Goal: Transaction & Acquisition: Purchase product/service

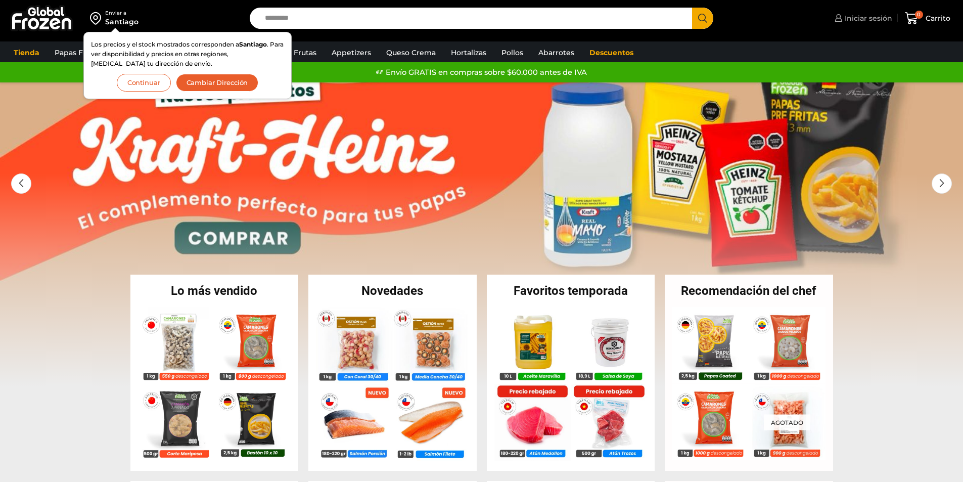
click at [878, 21] on span "Iniciar sesión" at bounding box center [867, 18] width 50 height 10
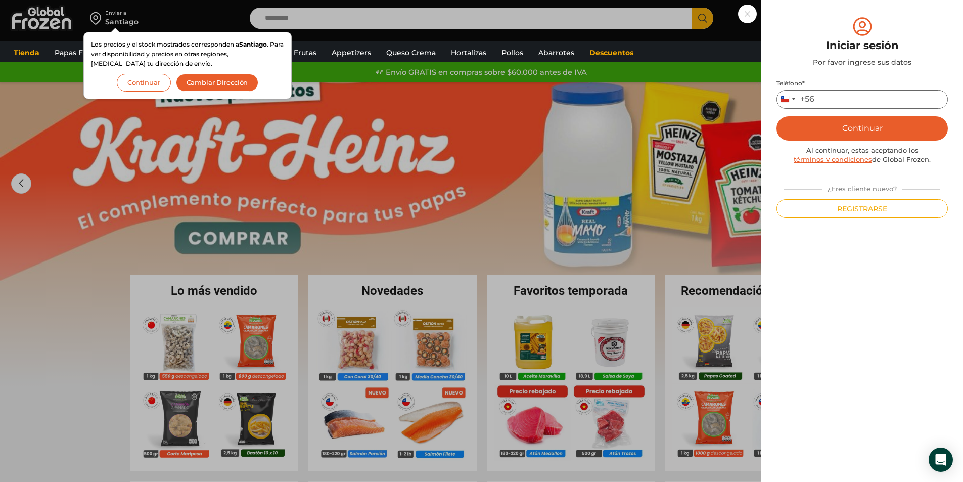
click at [824, 97] on input "Teléfono *" at bounding box center [861, 99] width 171 height 19
type input "*********"
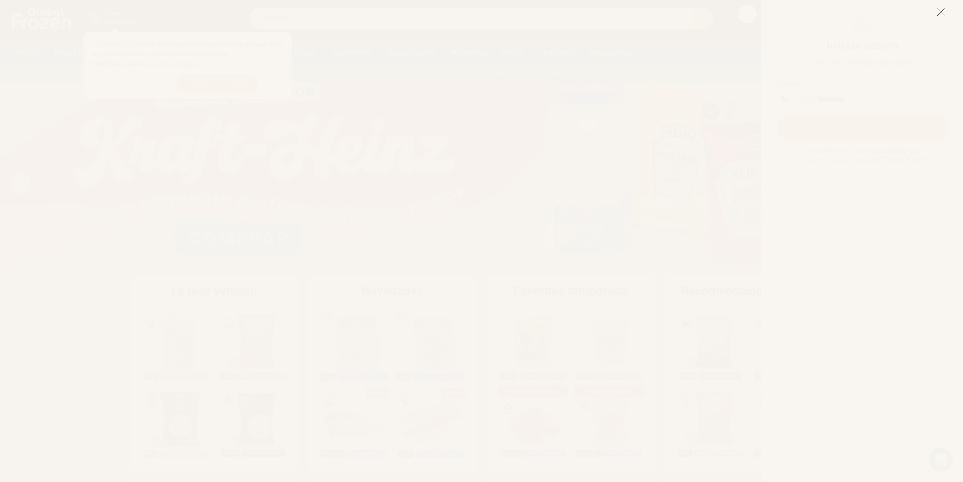
click at [941, 12] on line at bounding box center [940, 12] width 7 height 7
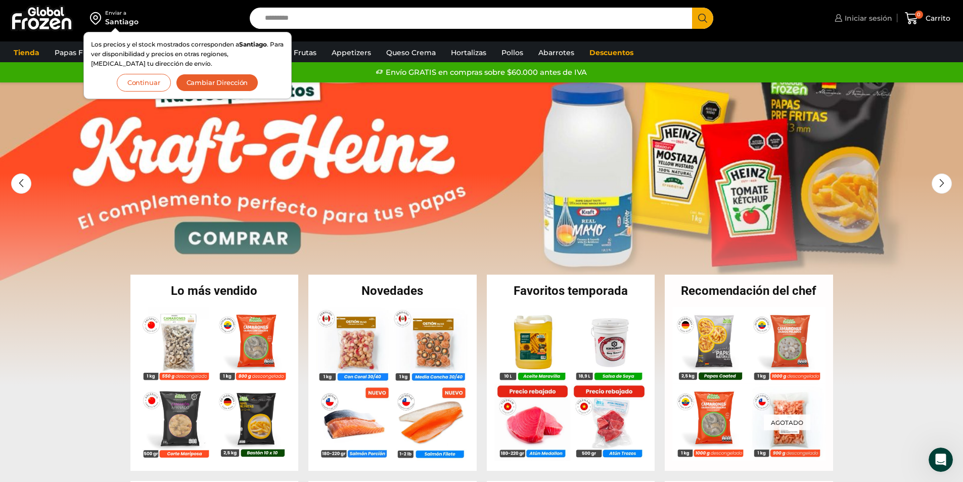
click at [859, 16] on span "Iniciar sesión" at bounding box center [867, 18] width 50 height 10
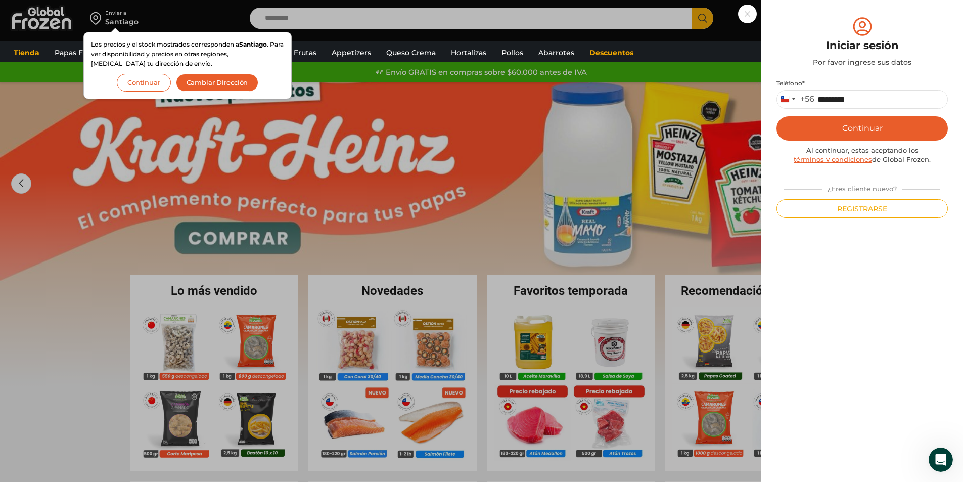
click at [867, 128] on button "Continuar" at bounding box center [861, 128] width 171 height 24
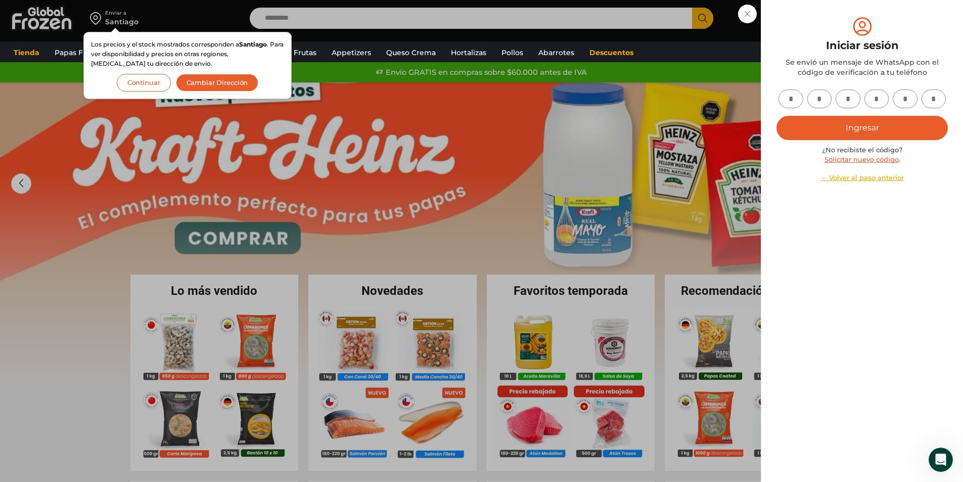
click at [138, 81] on button "Continuar" at bounding box center [144, 83] width 54 height 18
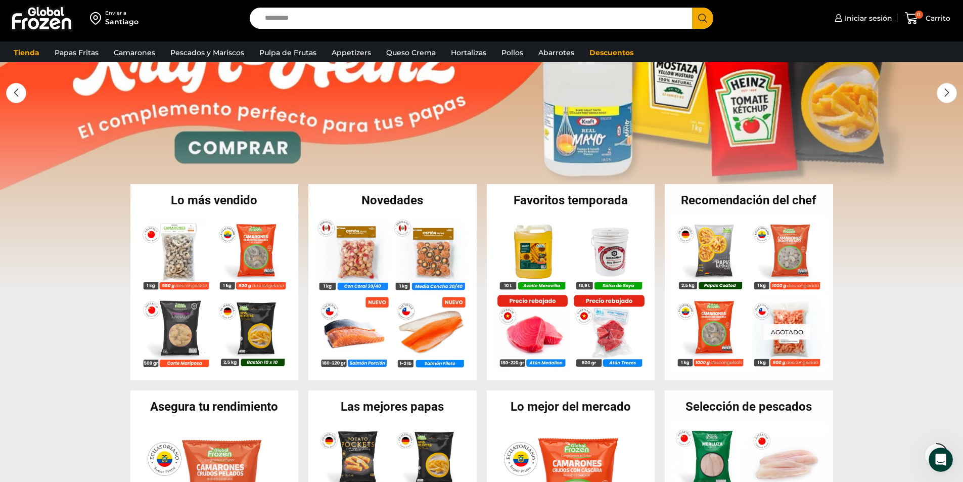
scroll to position [51, 0]
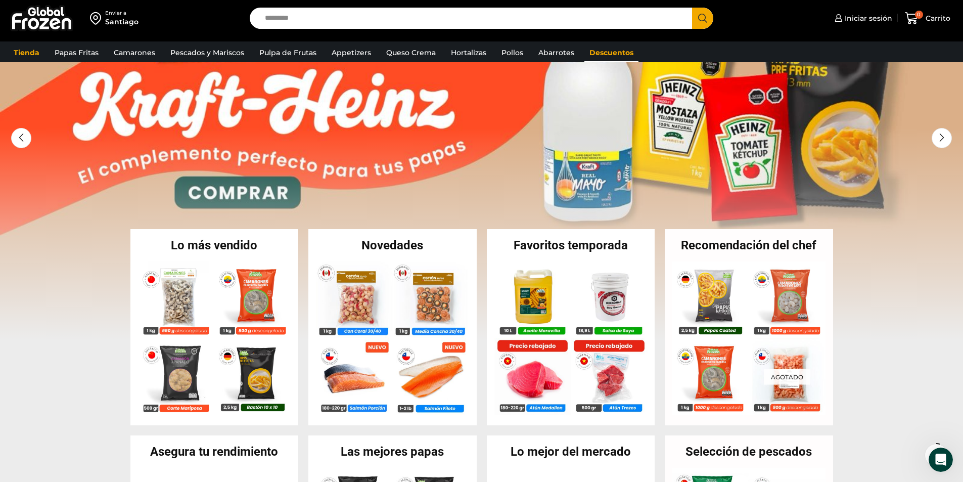
click at [601, 52] on link "Descuentos" at bounding box center [611, 52] width 54 height 19
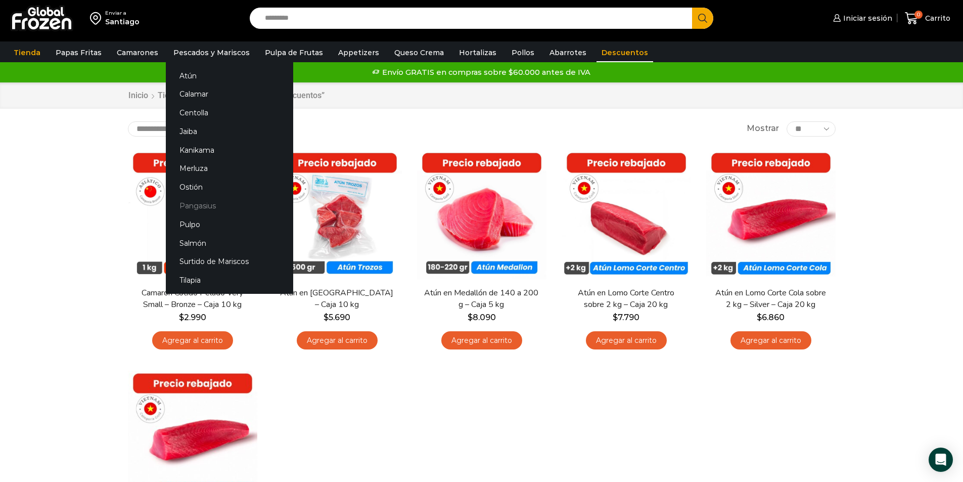
click at [210, 205] on link "Pangasius" at bounding box center [229, 206] width 127 height 19
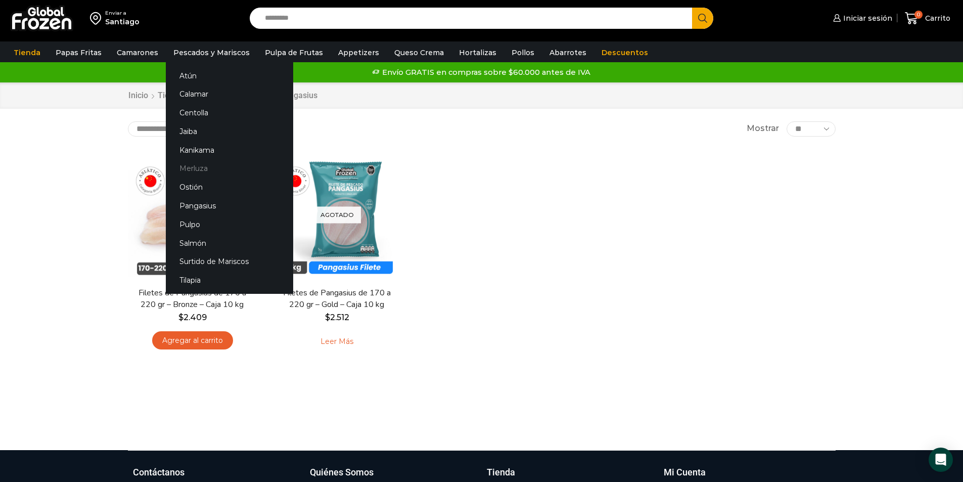
click at [203, 171] on link "Merluza" at bounding box center [229, 168] width 127 height 19
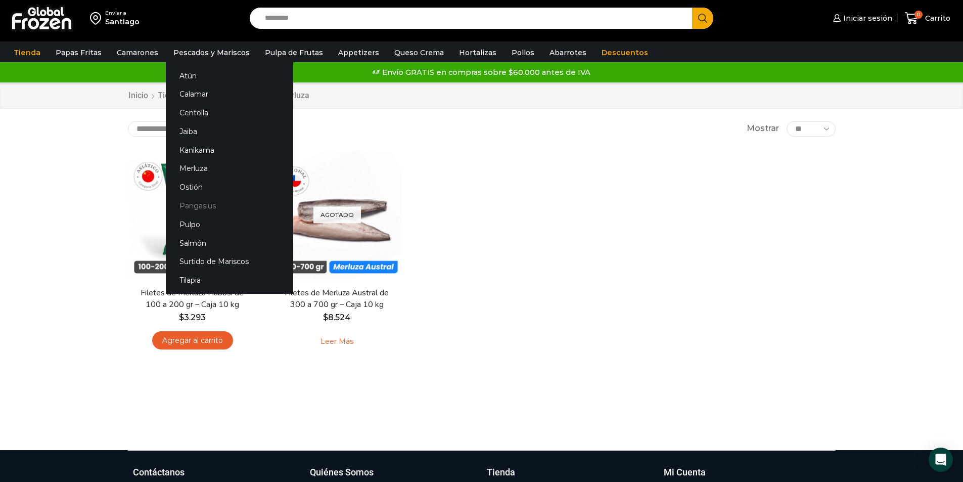
click at [211, 205] on link "Pangasius" at bounding box center [229, 206] width 127 height 19
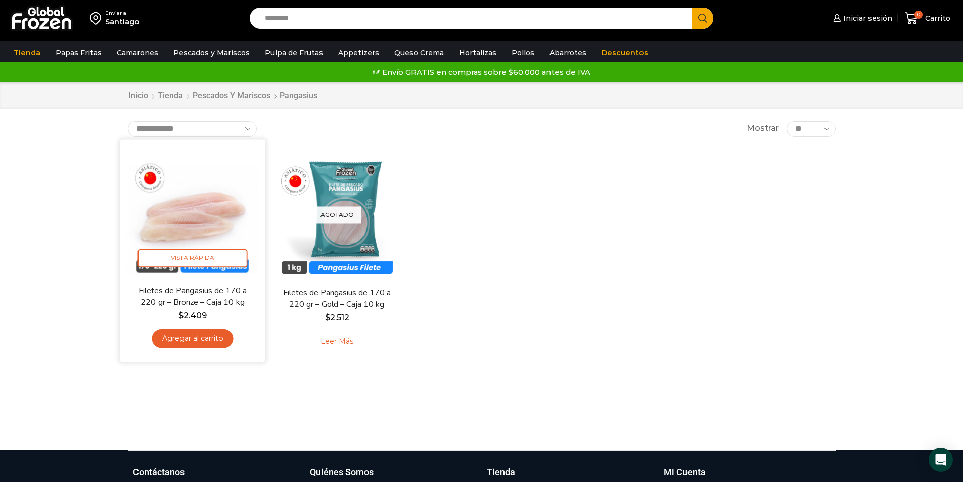
click at [211, 341] on link "Agregar al carrito" at bounding box center [192, 338] width 81 height 19
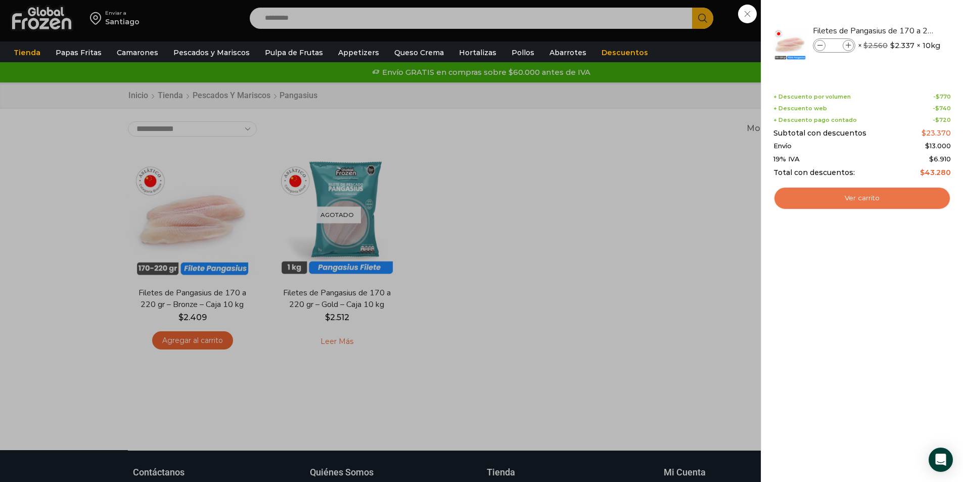
click at [831, 199] on link "Ver carrito" at bounding box center [861, 198] width 177 height 23
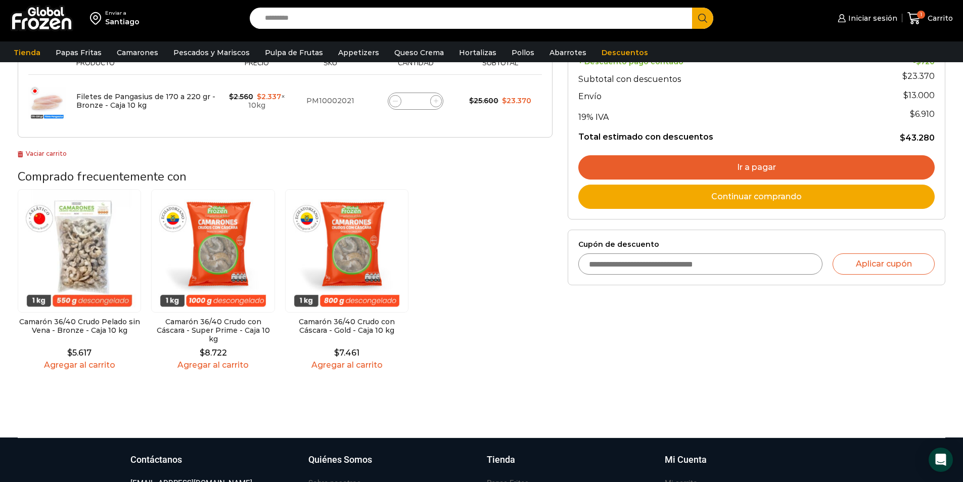
scroll to position [253, 0]
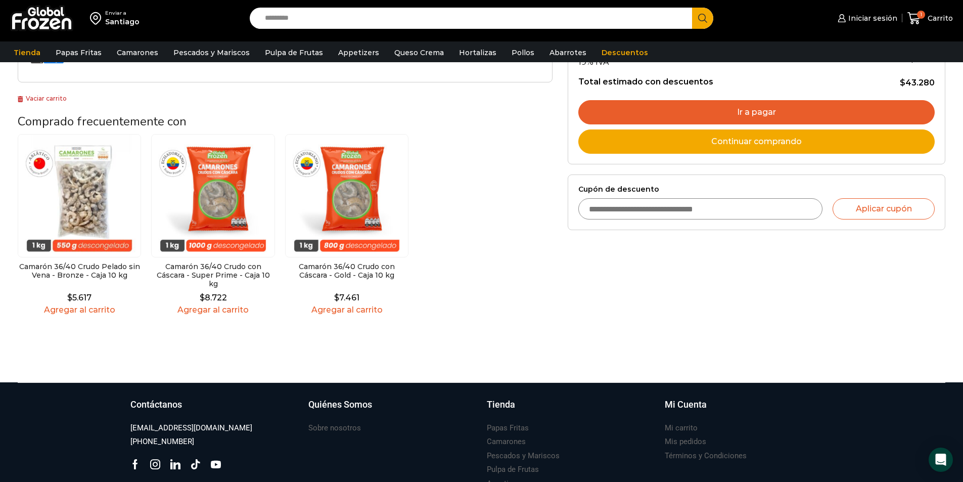
click at [94, 307] on link "Agregar al carrito" at bounding box center [79, 310] width 123 height 10
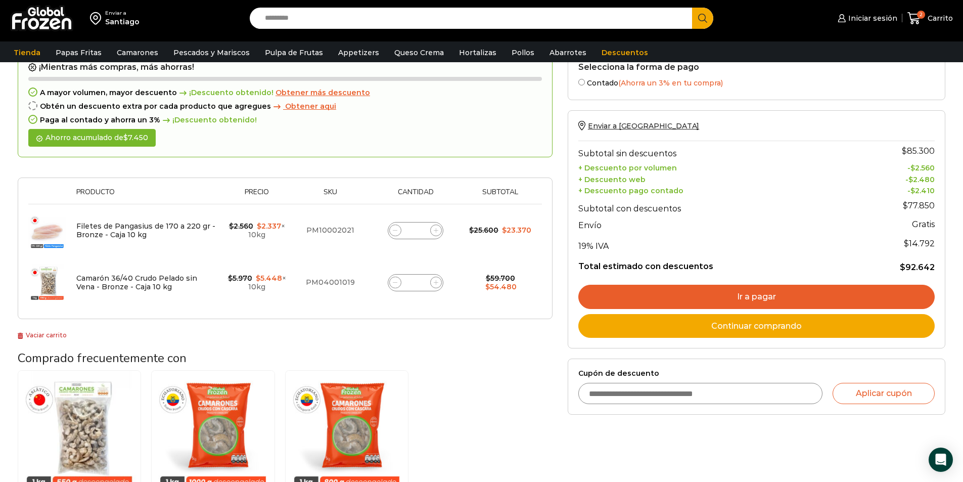
scroll to position [101, 0]
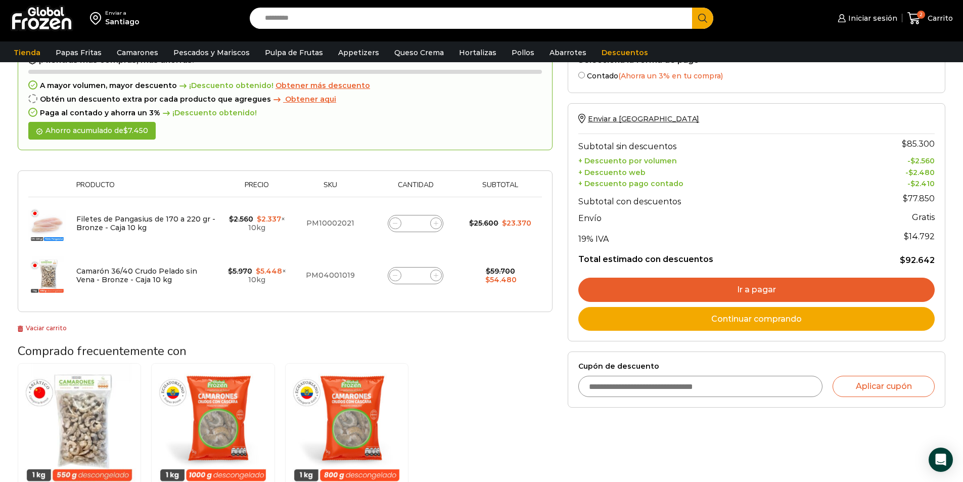
click at [807, 293] on link "Ir a pagar" at bounding box center [756, 290] width 356 height 24
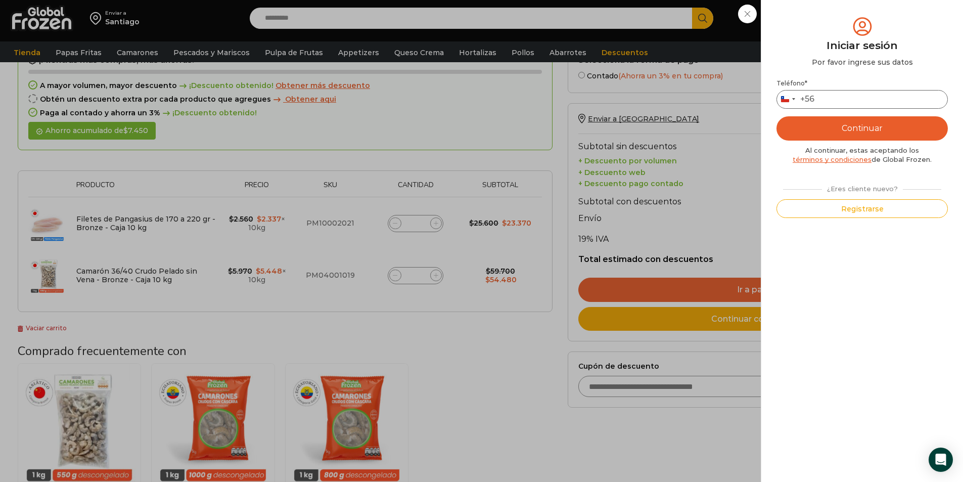
click at [835, 103] on input "Teléfono *" at bounding box center [861, 99] width 171 height 19
type input "*********"
click at [891, 130] on button "Continuar" at bounding box center [861, 128] width 171 height 24
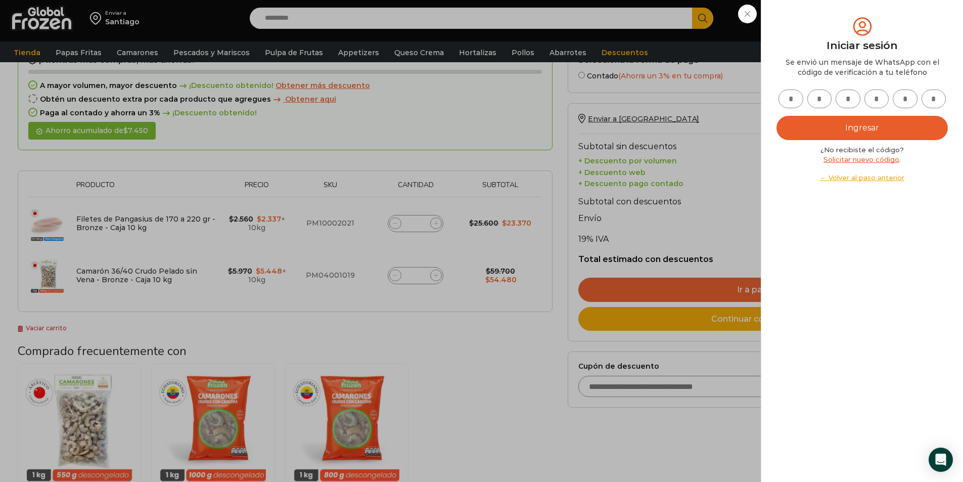
click at [792, 103] on input "text" at bounding box center [790, 98] width 25 height 19
type input "*"
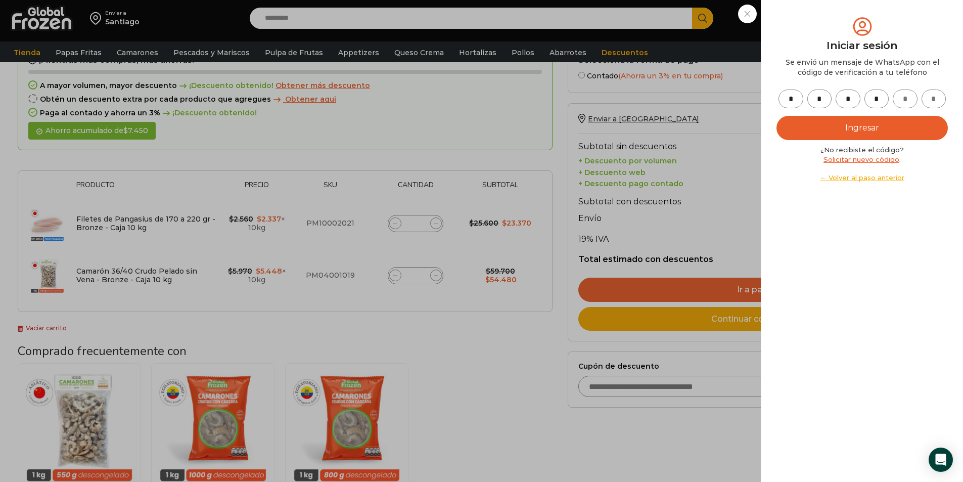
type input "*"
click at [811, 126] on button "Ingresar" at bounding box center [861, 128] width 171 height 24
click at [812, 127] on button "Ingresar" at bounding box center [861, 128] width 171 height 24
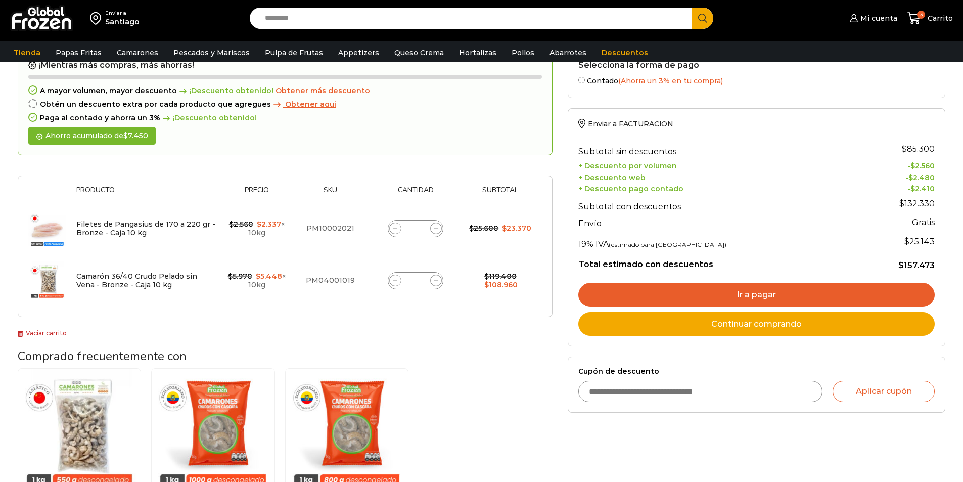
scroll to position [101, 0]
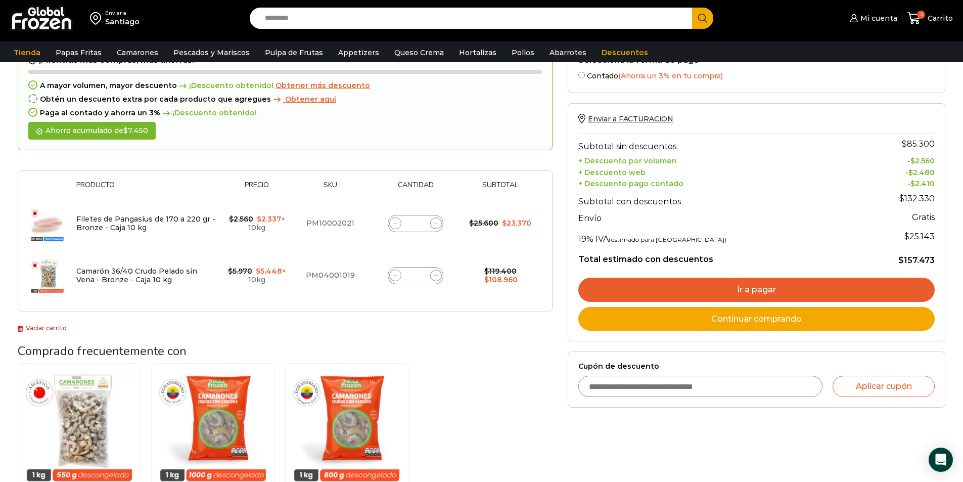
click at [398, 272] on span at bounding box center [395, 275] width 12 height 12
type input "*"
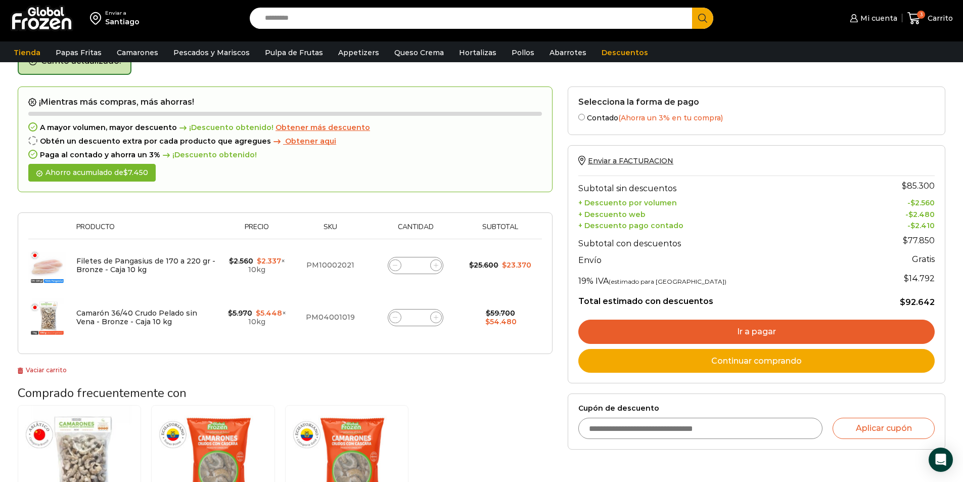
scroll to position [57, 0]
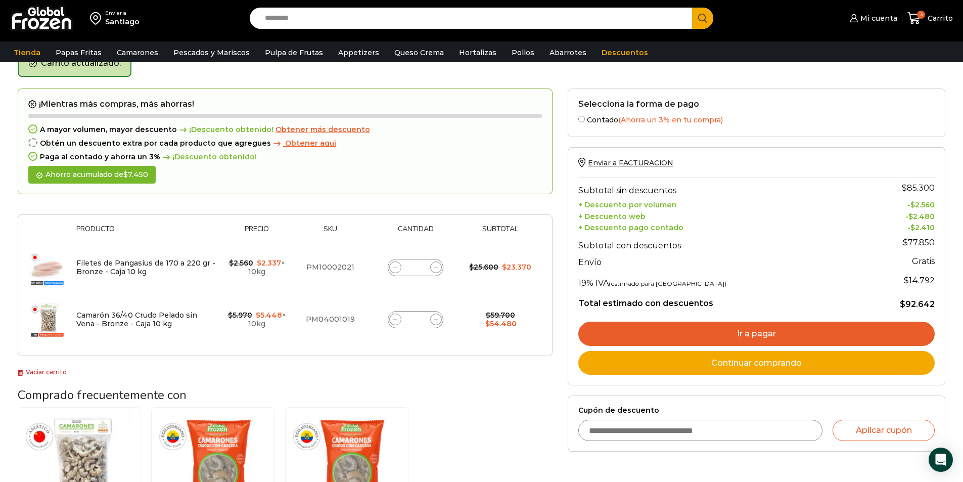
click at [295, 144] on span "Obtener aqui" at bounding box center [310, 143] width 51 height 9
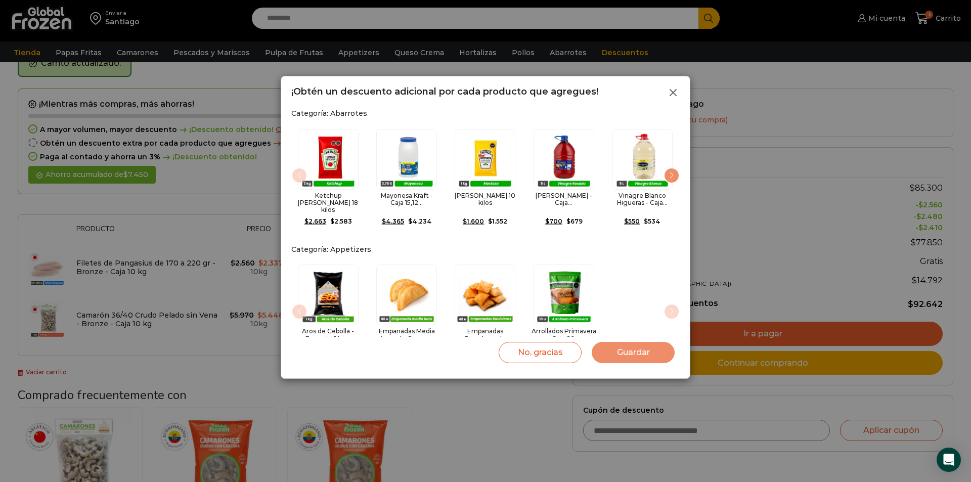
click at [673, 93] on line at bounding box center [673, 92] width 6 height 6
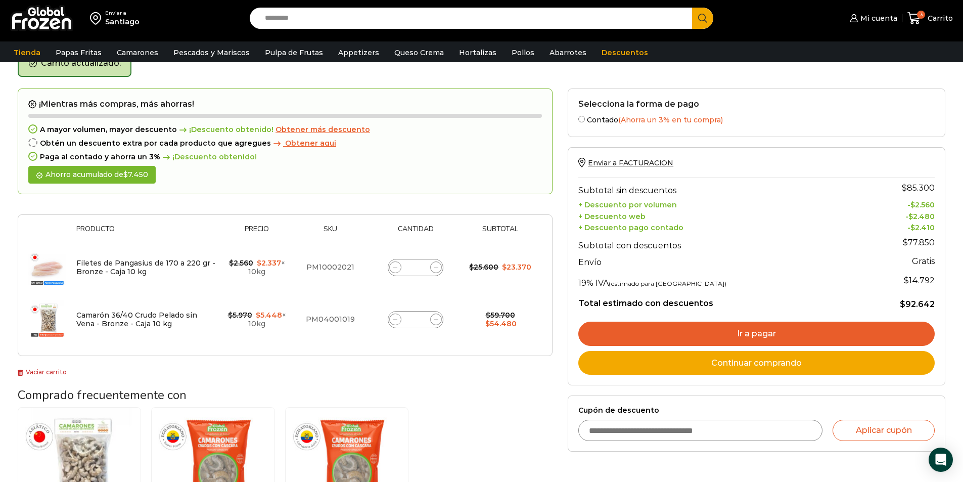
click at [330, 130] on span "Obtener más descuento" at bounding box center [322, 129] width 95 height 9
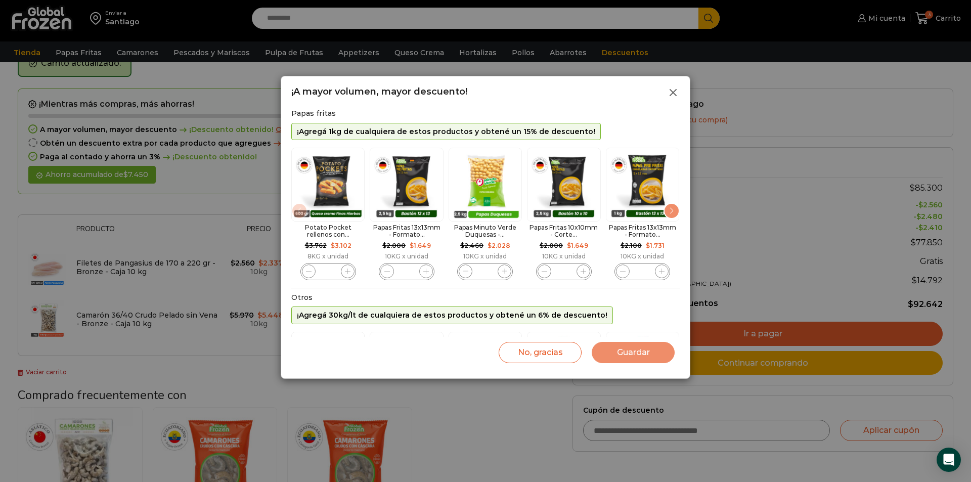
click at [673, 94] on icon at bounding box center [673, 92] width 12 height 12
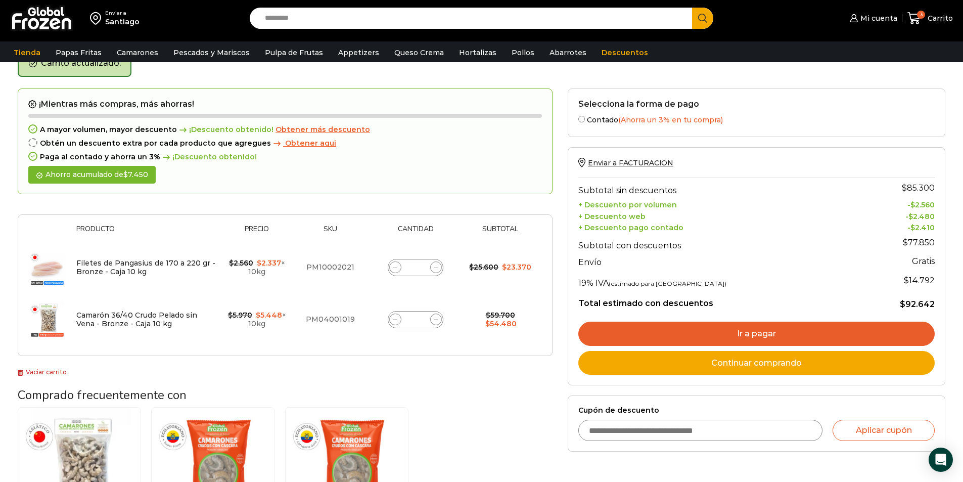
click at [765, 335] on link "Ir a pagar" at bounding box center [756, 333] width 356 height 24
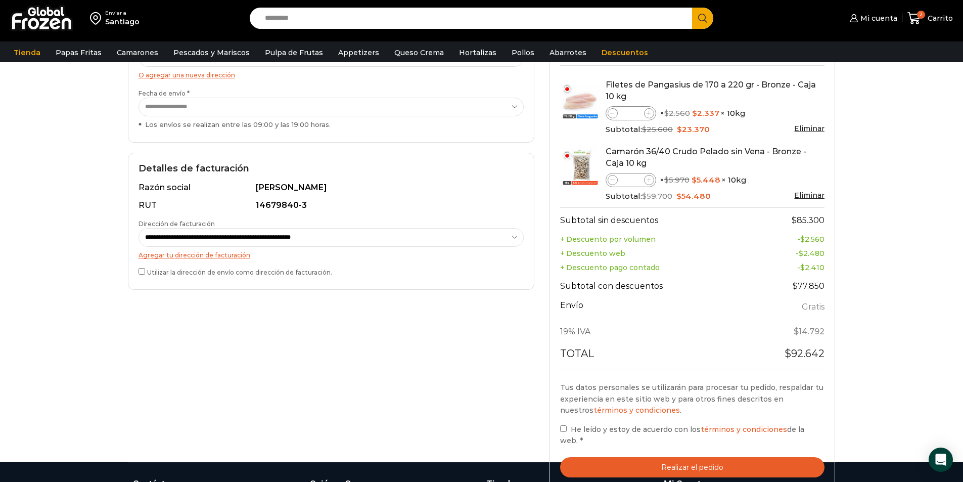
scroll to position [202, 0]
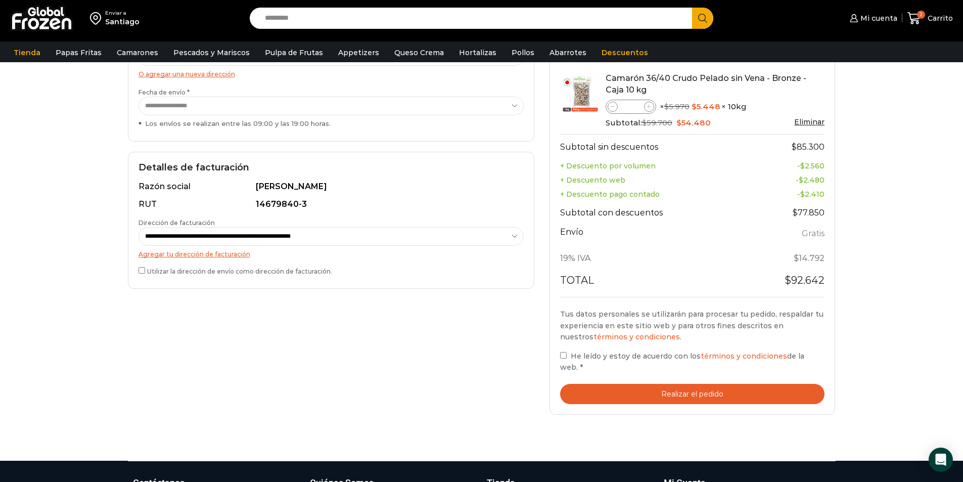
click at [720, 394] on button "Realizar el pedido" at bounding box center [692, 394] width 265 height 21
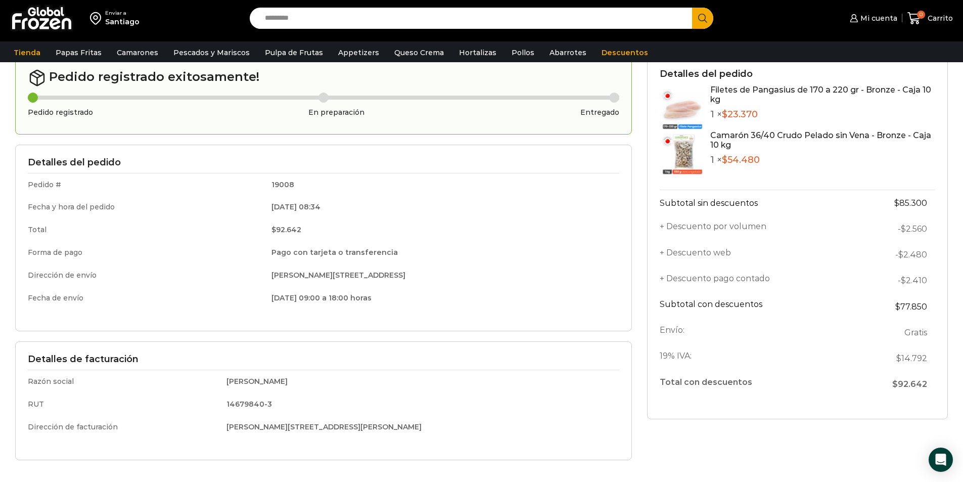
scroll to position [101, 0]
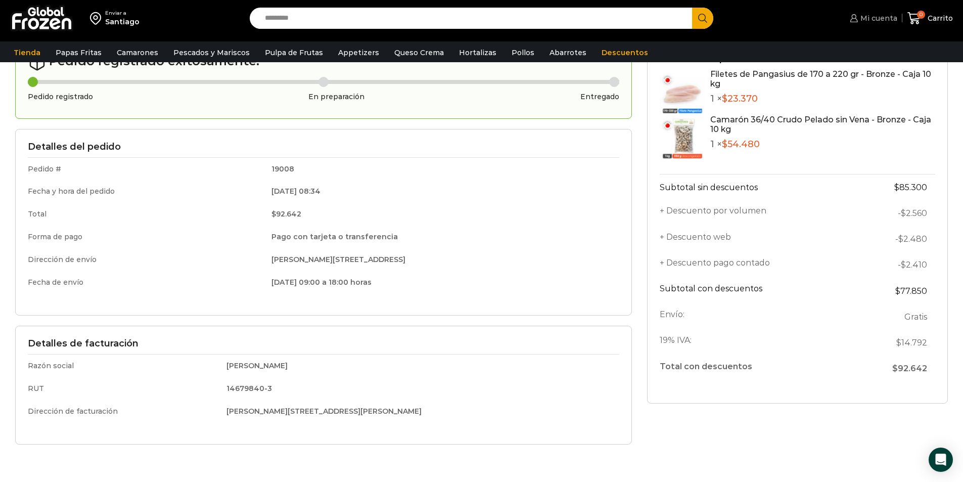
click at [876, 17] on span "Mi cuenta" at bounding box center [877, 18] width 39 height 10
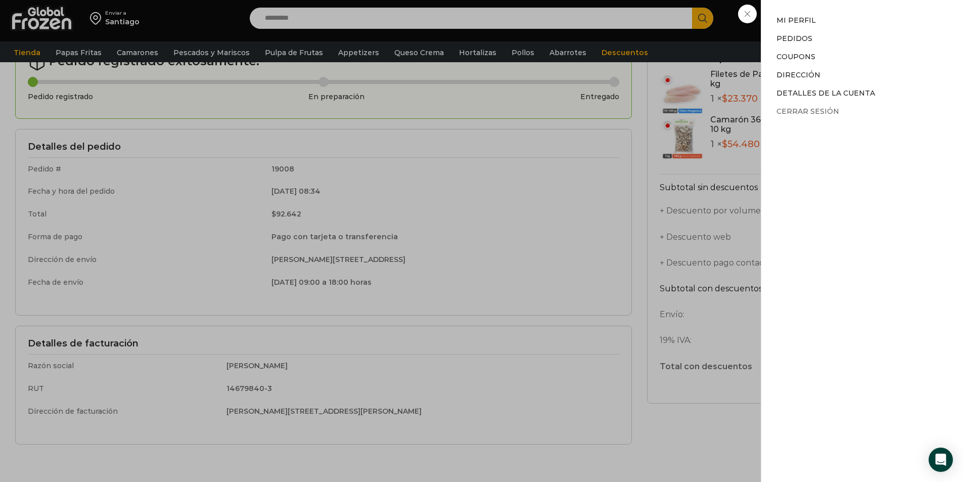
click at [816, 111] on link "Cerrar sesión" at bounding box center [807, 111] width 63 height 9
